Goal: Find contact information: Find contact information

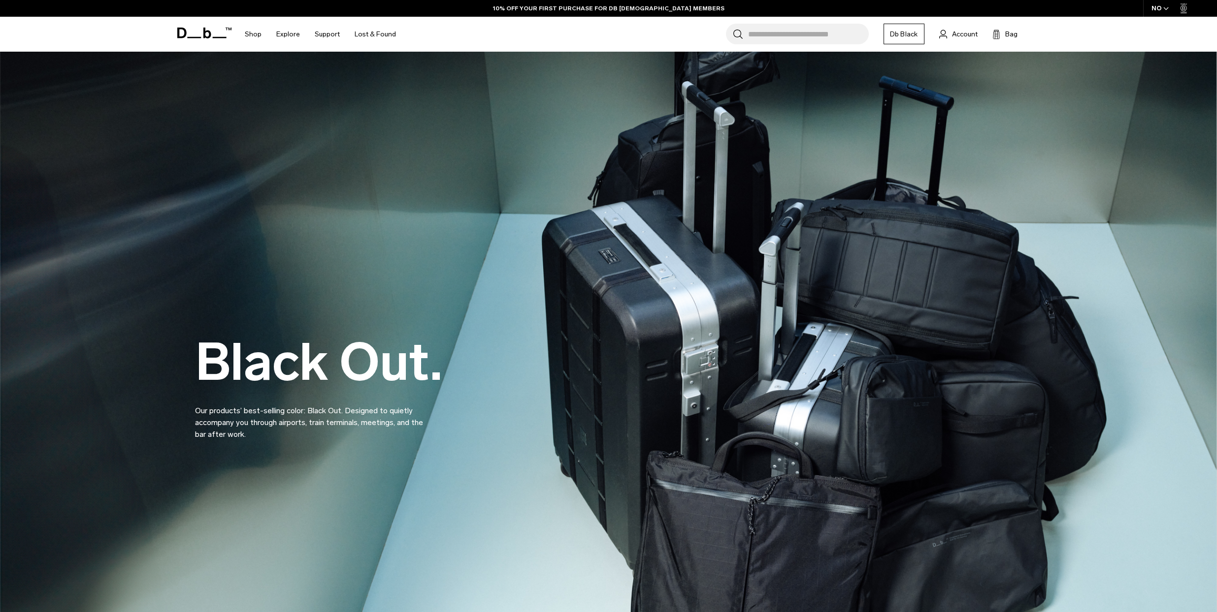
click at [782, 35] on input "Search for Bags, Luggage..." at bounding box center [808, 34] width 121 height 21
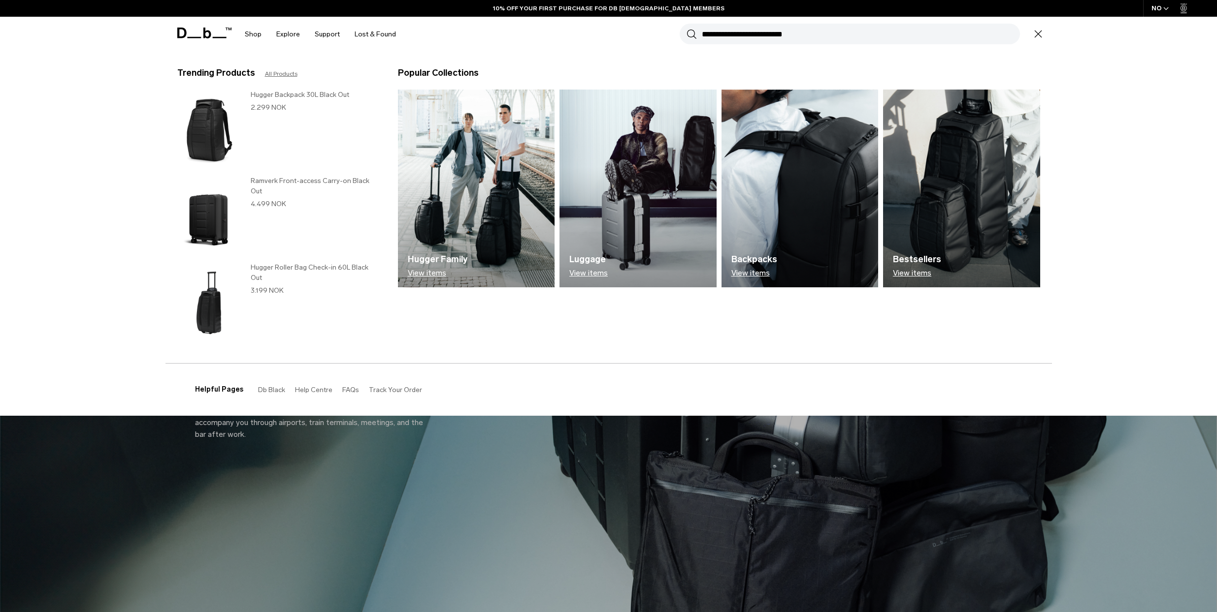
paste input "**********"
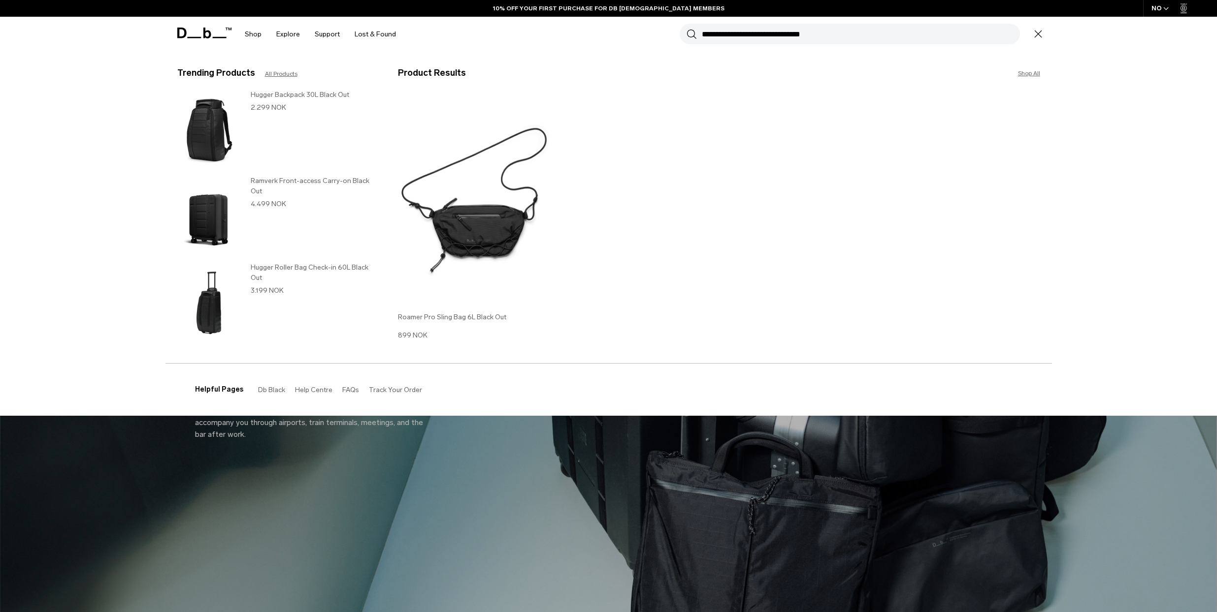
type input "**********"
click at [455, 208] on img at bounding box center [476, 200] width 157 height 211
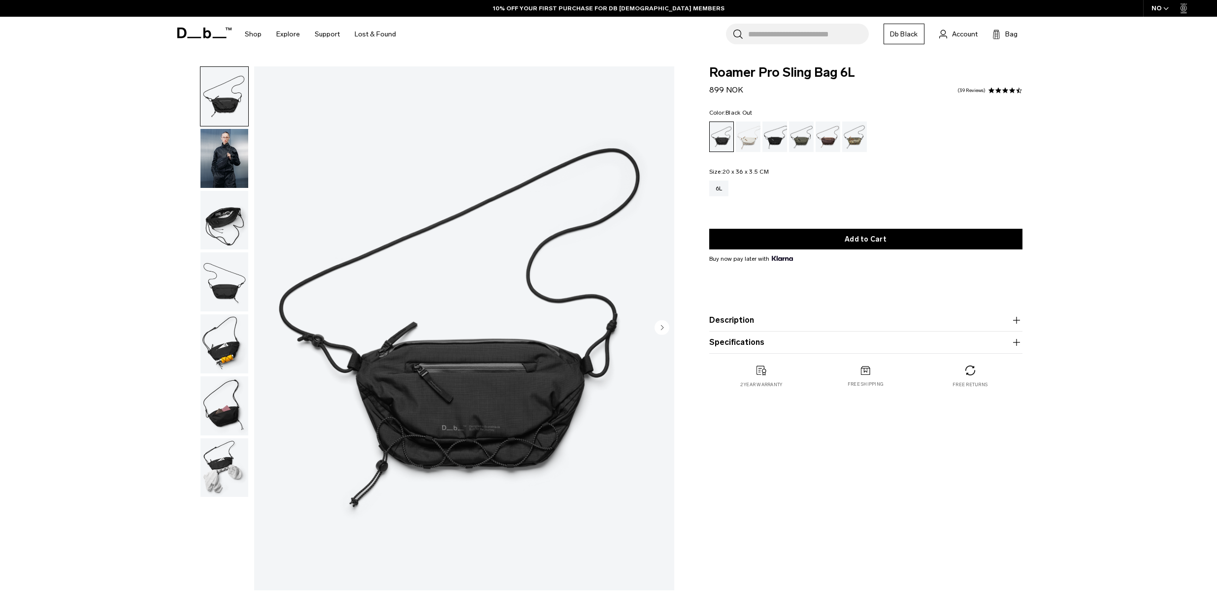
click at [1146, 10] on div "NO" at bounding box center [1160, 8] width 34 height 17
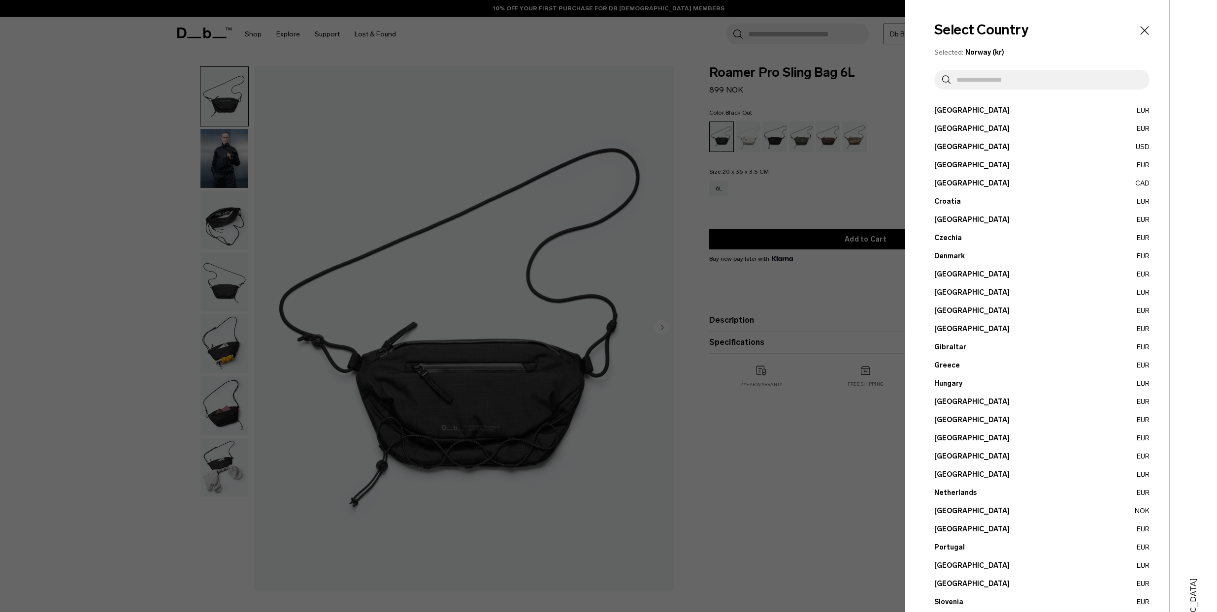
click at [1045, 78] on input "text" at bounding box center [1045, 80] width 191 height 20
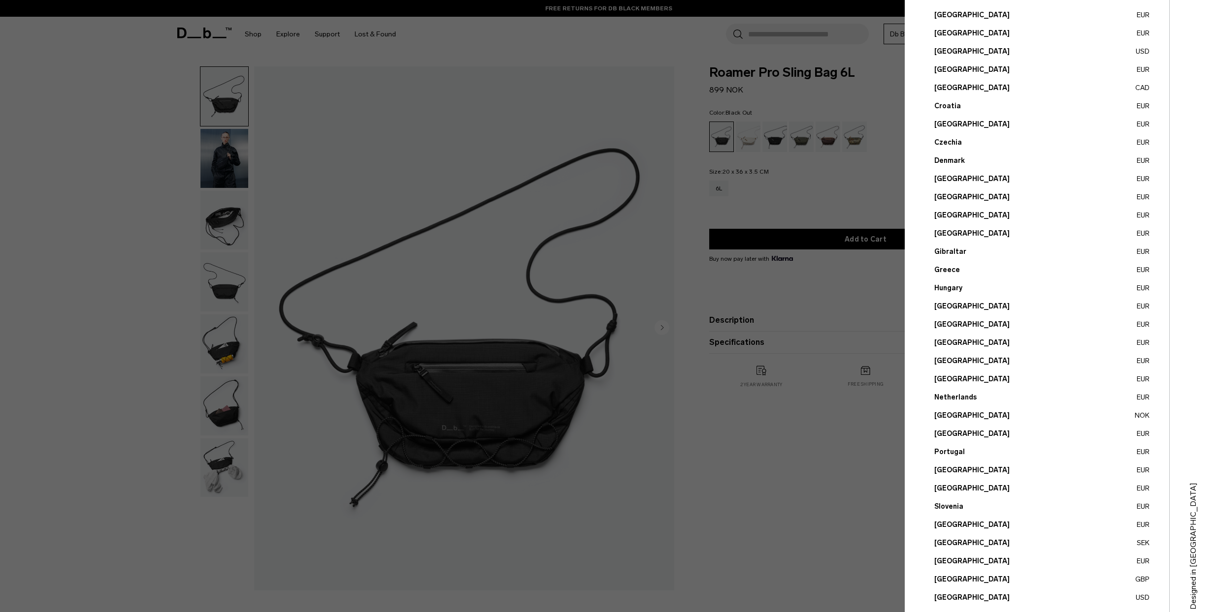
scroll to position [114, 0]
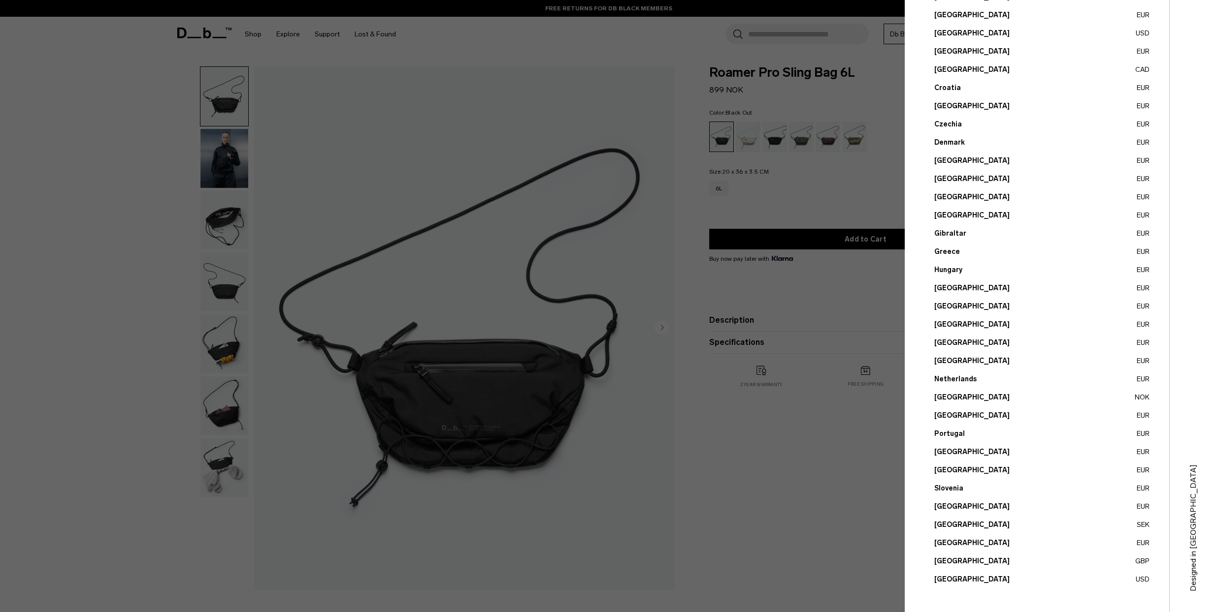
click at [948, 433] on button "Portugal EUR" at bounding box center [1041, 434] width 215 height 10
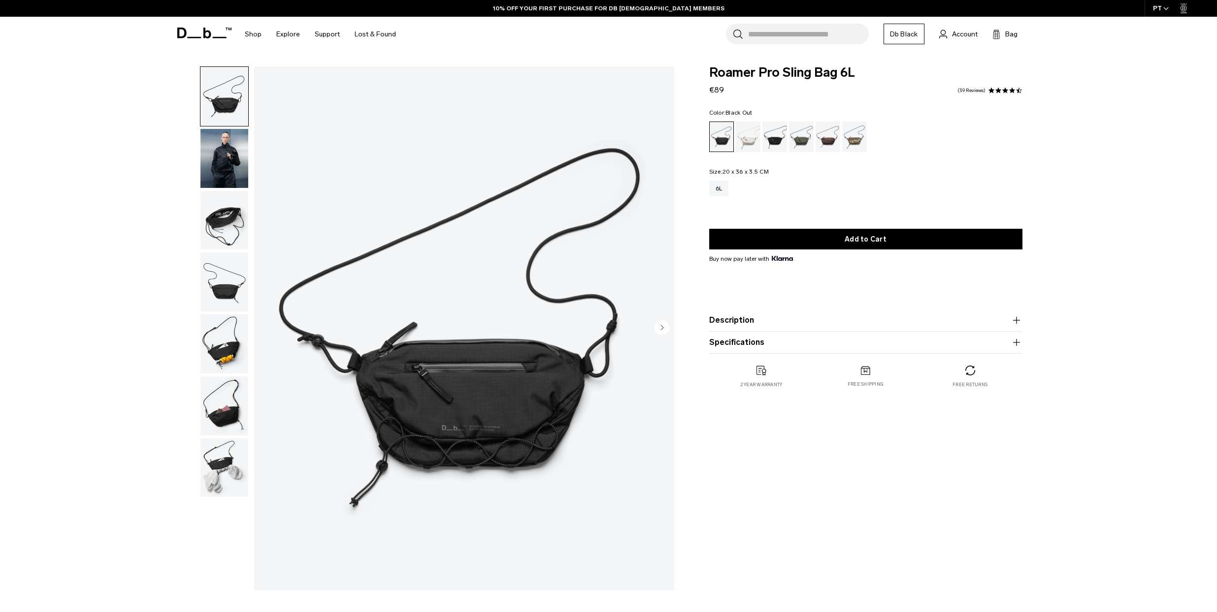
click at [218, 39] on span at bounding box center [204, 32] width 54 height 37
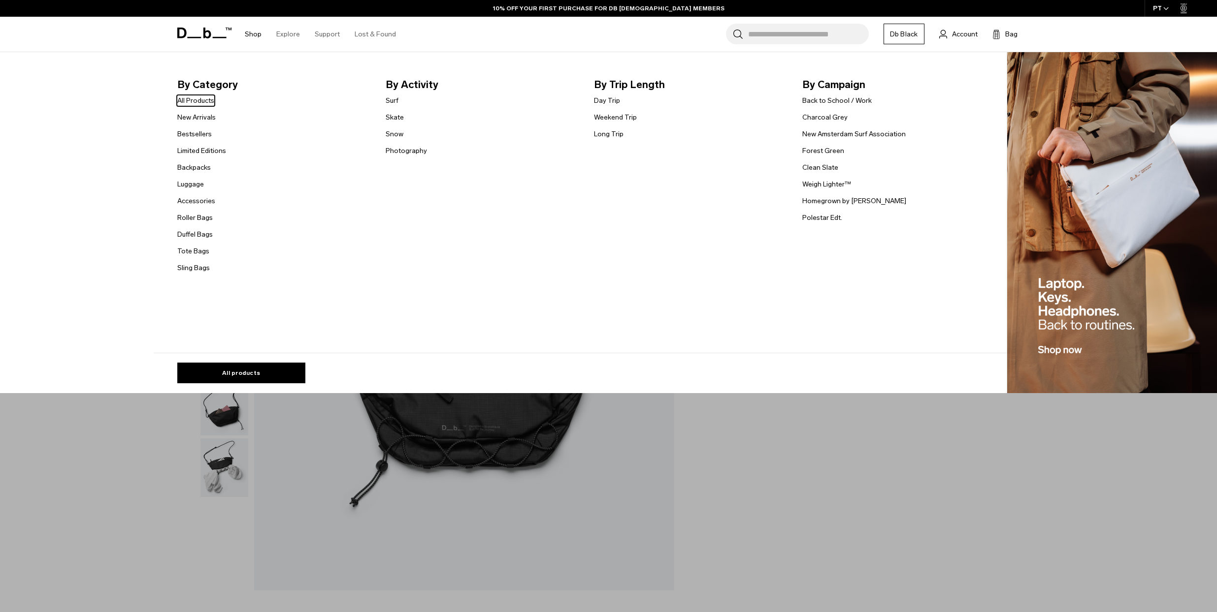
click at [246, 32] on link "Shop" at bounding box center [253, 34] width 17 height 35
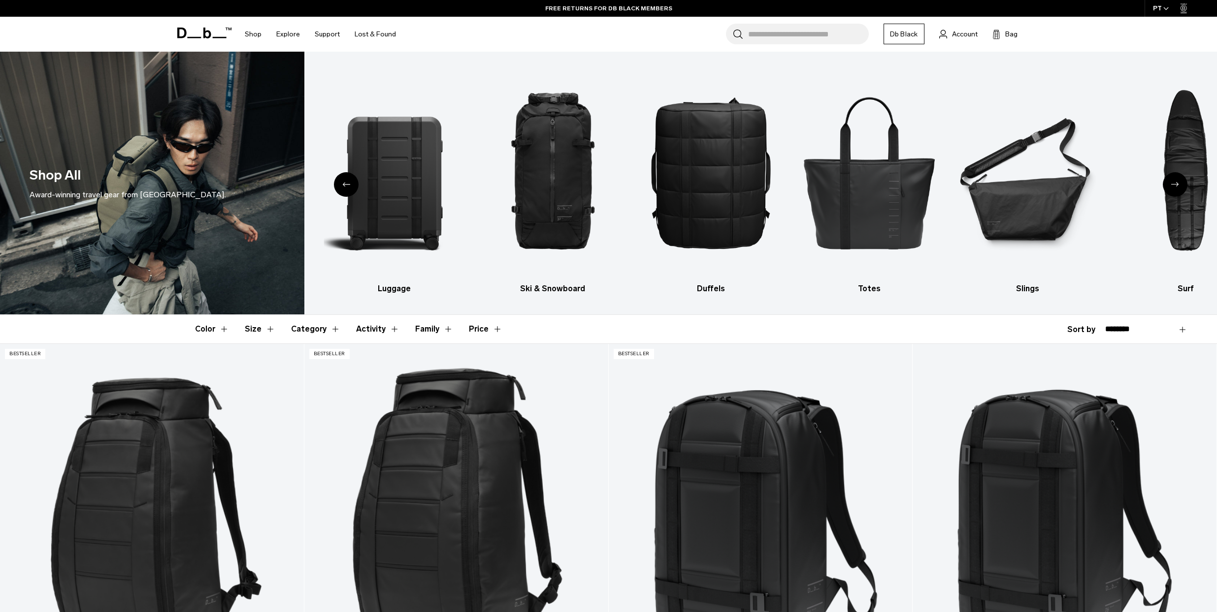
click at [770, 36] on input "Search for Bags, Luggage..." at bounding box center [808, 34] width 121 height 21
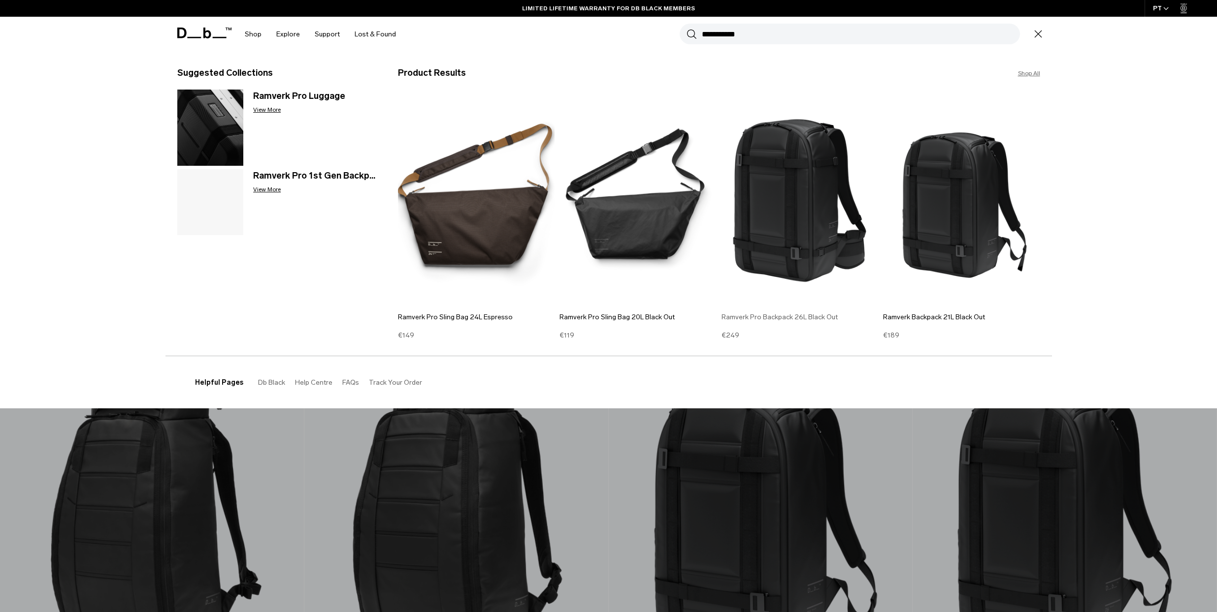
type input "**********"
click at [794, 196] on img at bounding box center [799, 200] width 157 height 211
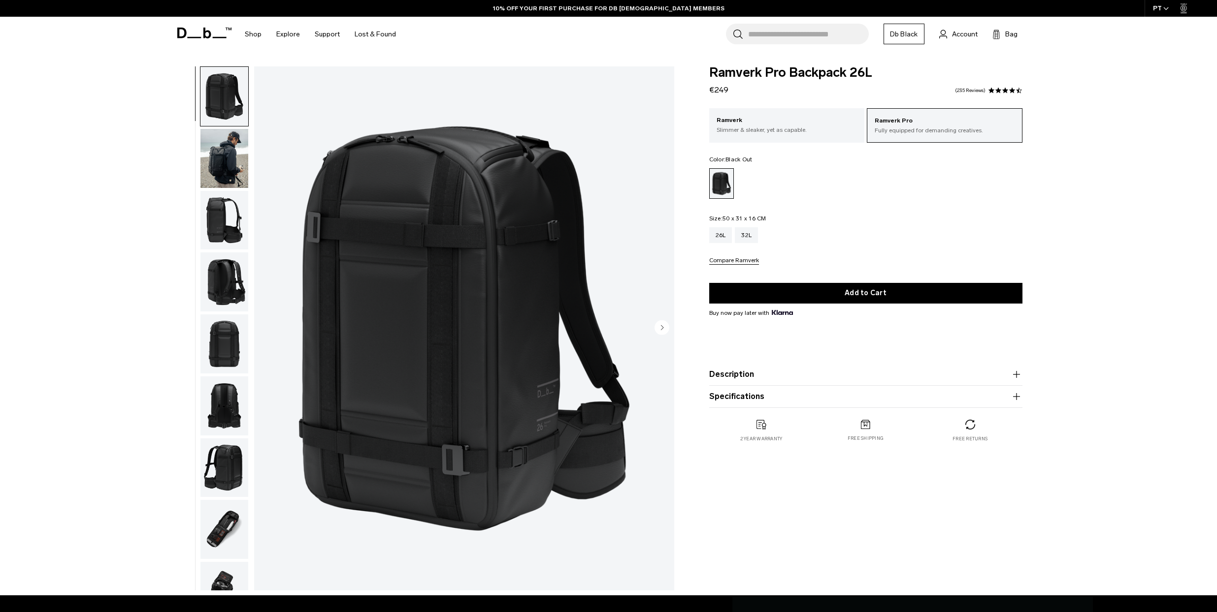
drag, startPoint x: 734, startPoint y: 93, endPoint x: 710, endPoint y: 93, distance: 24.1
click at [710, 93] on div "Ramverk Pro Backpack 26L €249 4.5 star rating 235 Reviews" at bounding box center [865, 81] width 313 height 30
copy span "€249"
click at [1162, 7] on div "PT" at bounding box center [1160, 8] width 33 height 17
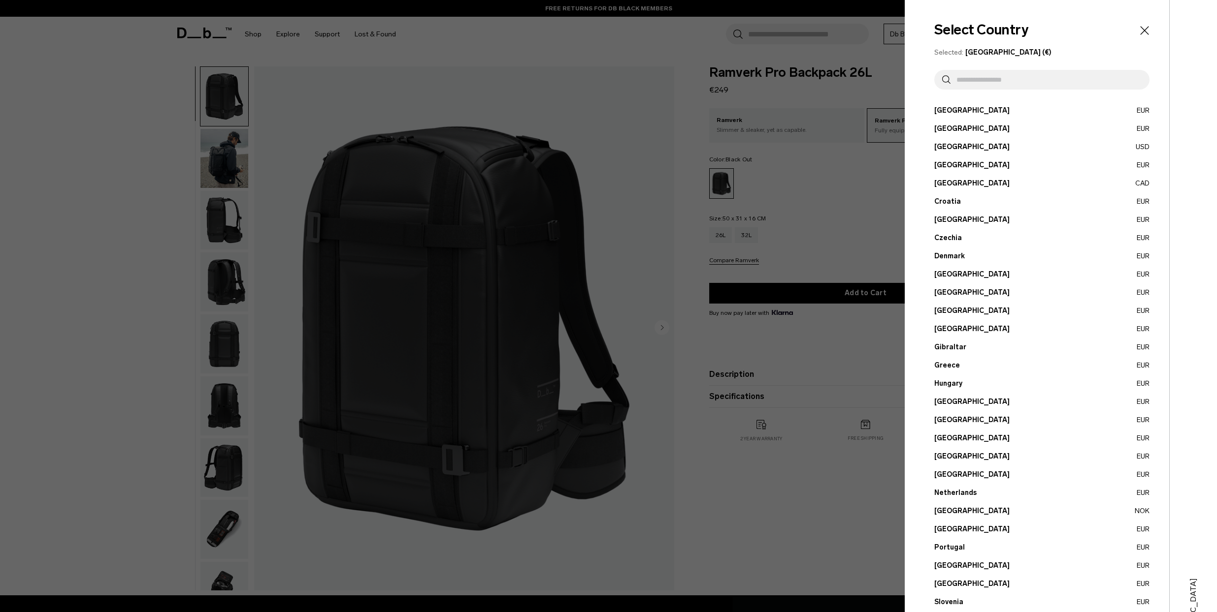
click at [1059, 70] on input "text" at bounding box center [1045, 80] width 191 height 20
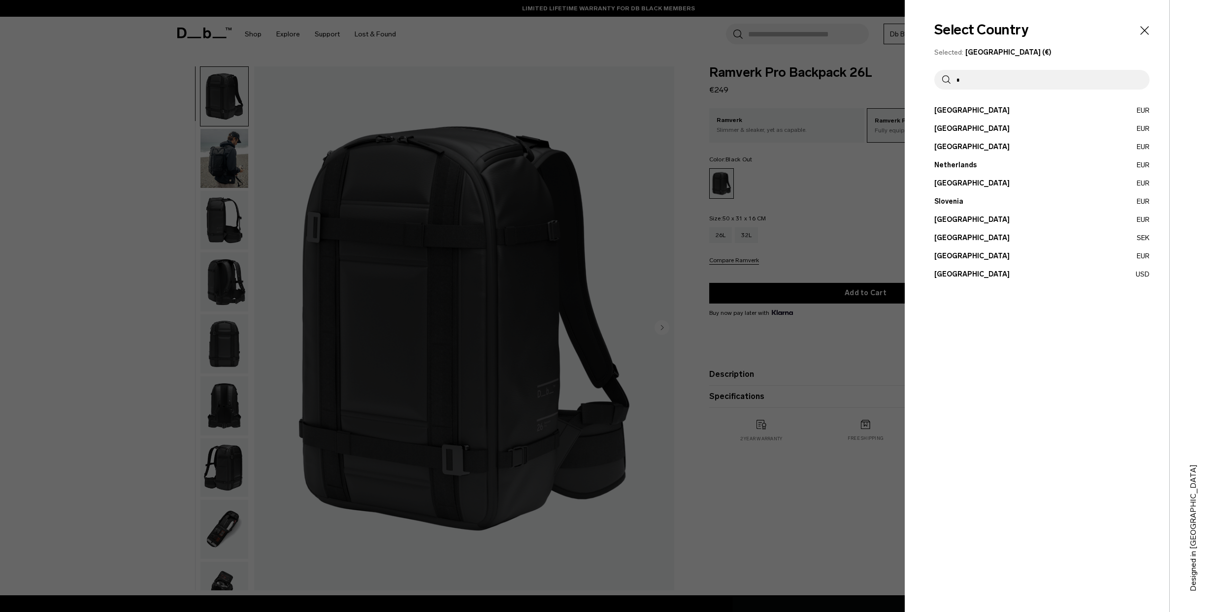
type input "*"
click at [940, 236] on button "Sweden SEK" at bounding box center [1041, 238] width 215 height 10
click at [944, 236] on button "Sweden SEK" at bounding box center [1041, 238] width 215 height 10
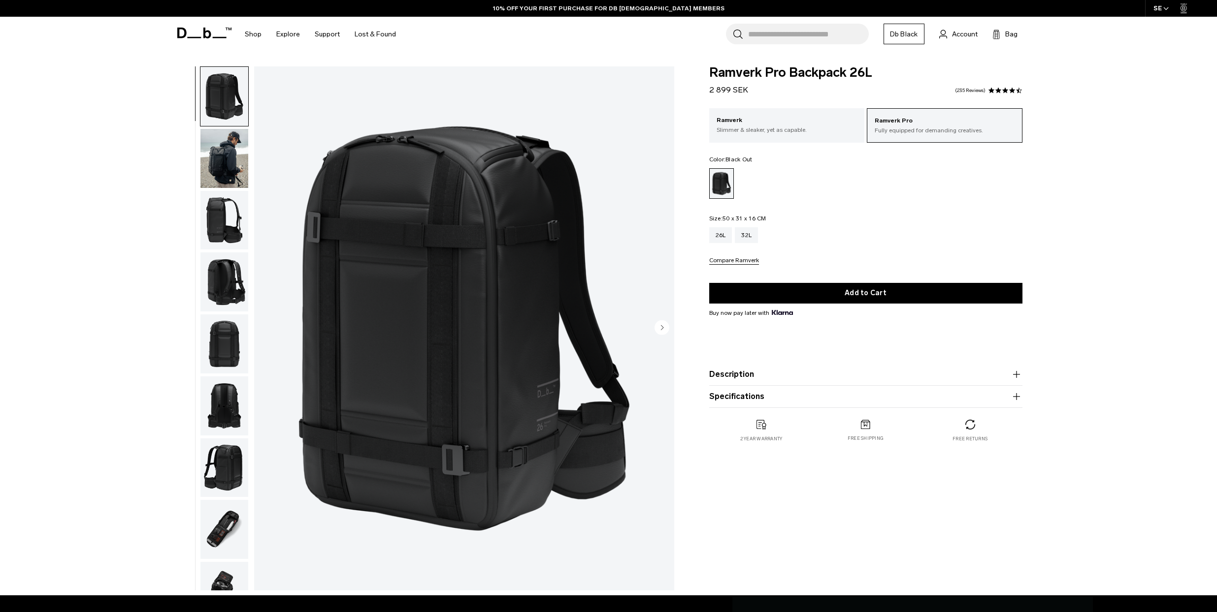
click at [767, 40] on input "Search for Bags, Luggage..." at bounding box center [808, 34] width 121 height 21
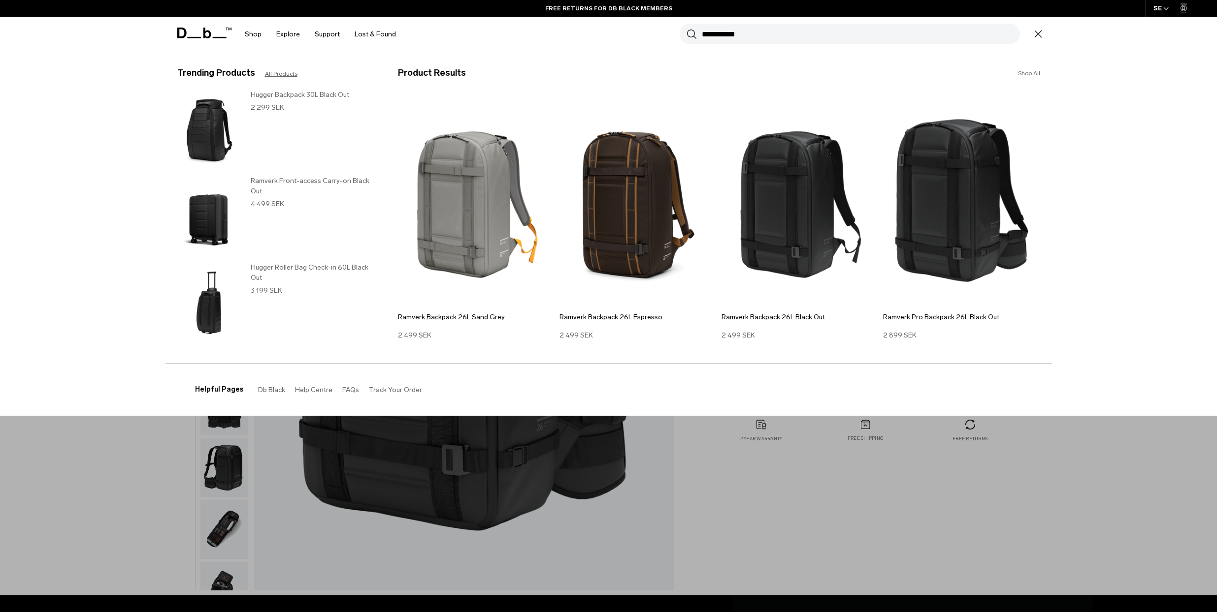
type input "**********"
click at [176, 34] on header "Shop By Category All Products New Arrivals Bestsellers" at bounding box center [608, 34] width 886 height 35
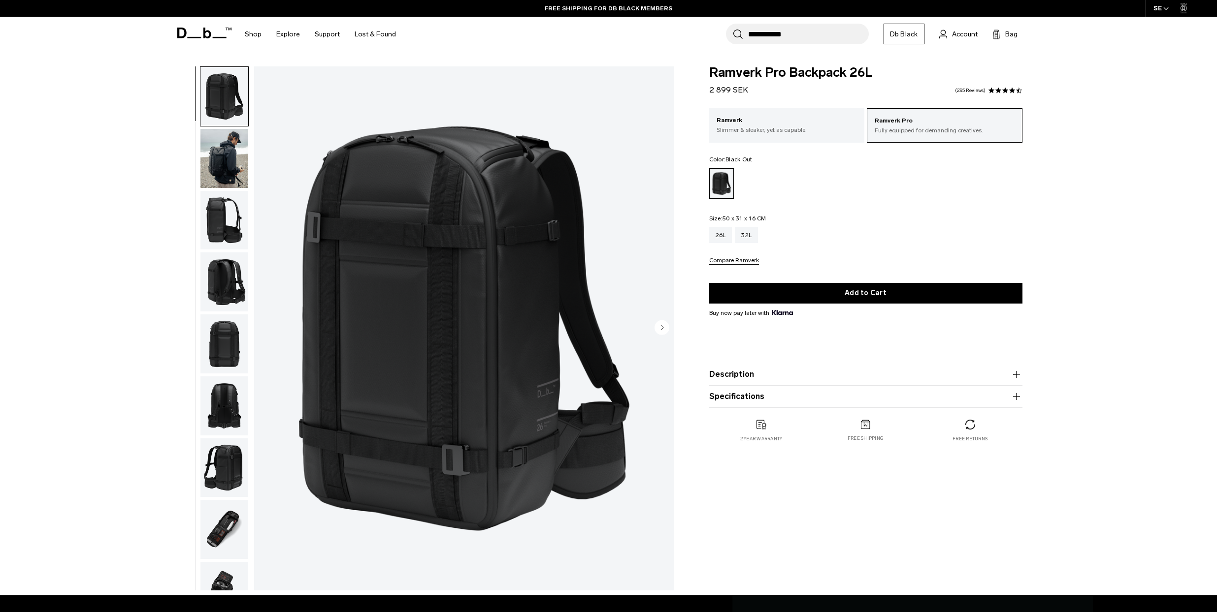
click at [178, 33] on icon at bounding box center [181, 33] width 9 height 11
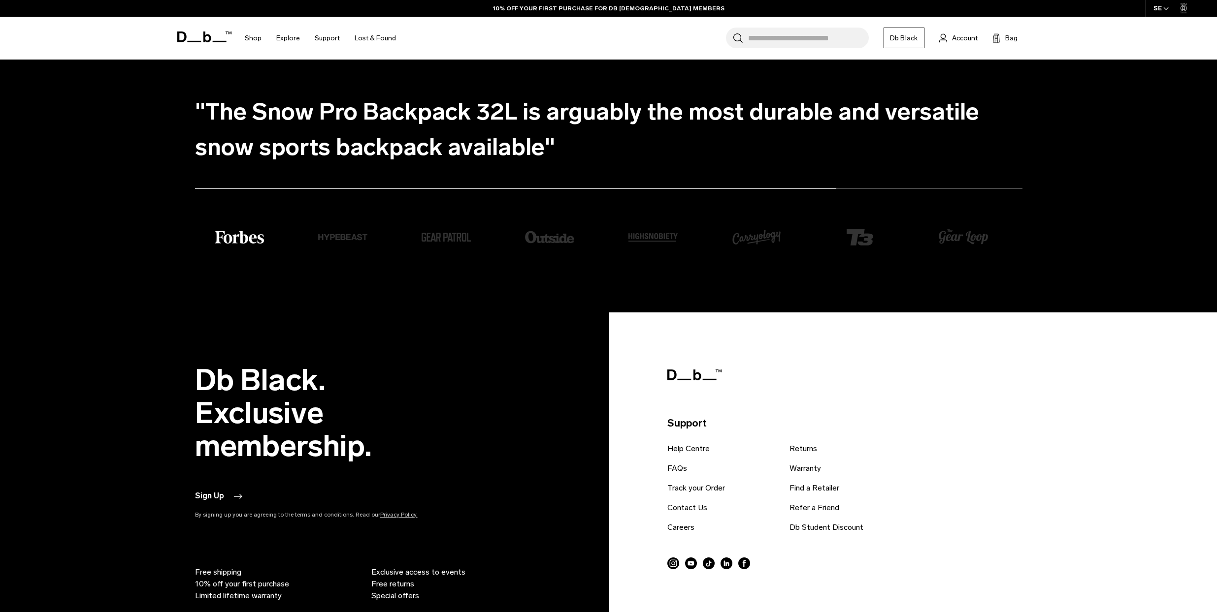
scroll to position [3551, 0]
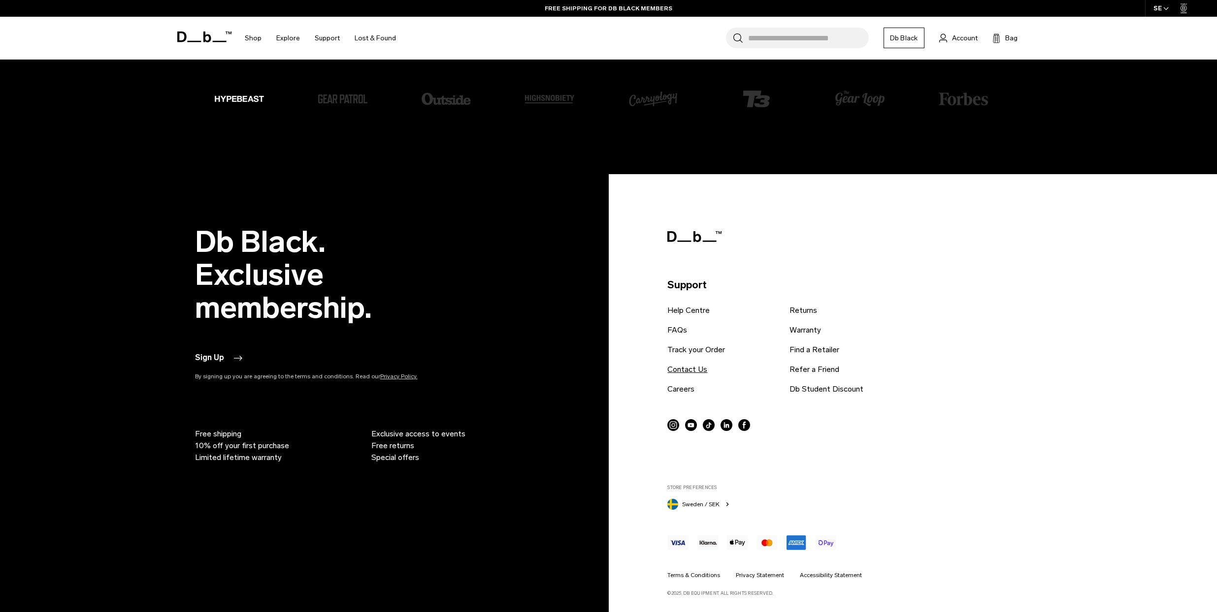
click at [679, 373] on link "Contact Us" at bounding box center [687, 370] width 40 height 12
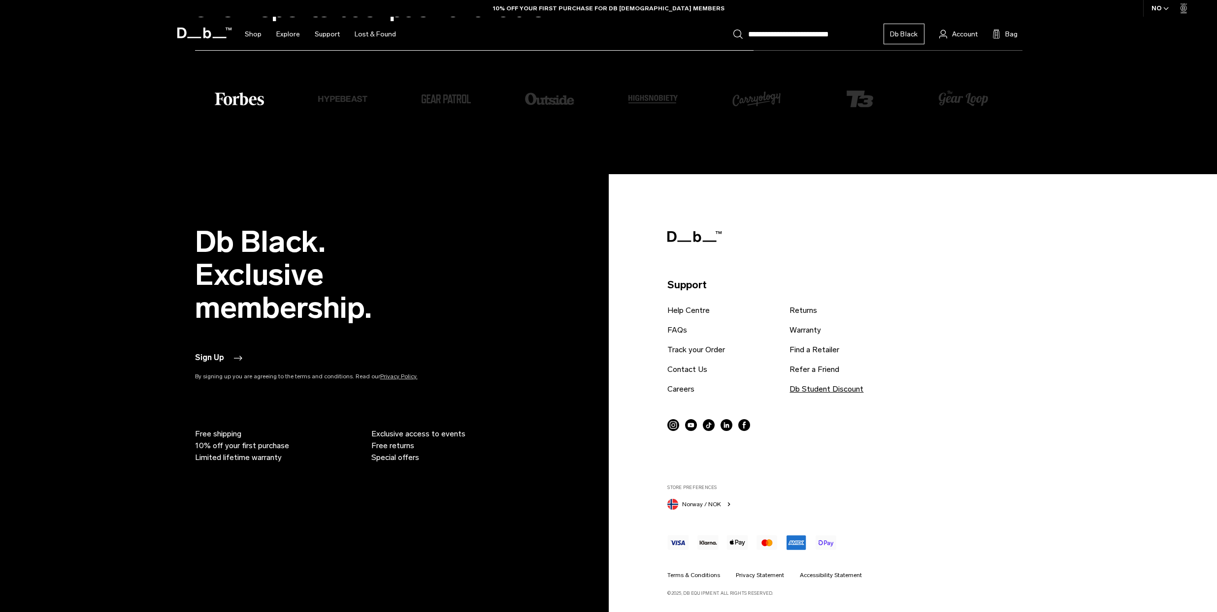
scroll to position [3551, 0]
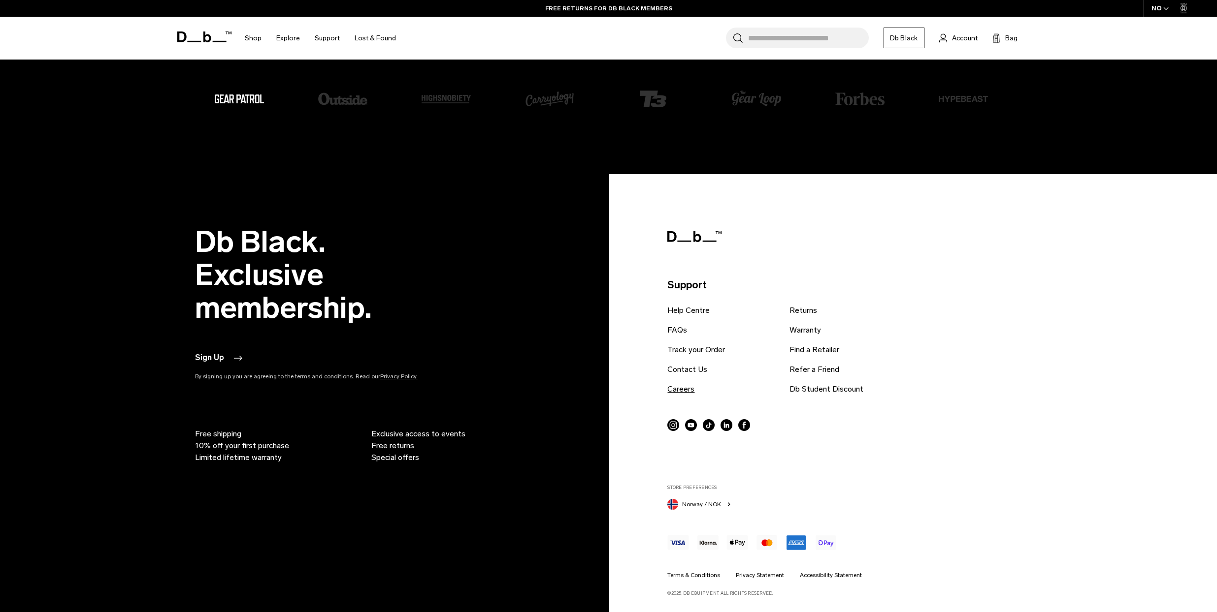
click at [687, 385] on link "Careers" at bounding box center [680, 390] width 27 height 12
